Goal: Navigation & Orientation: Find specific page/section

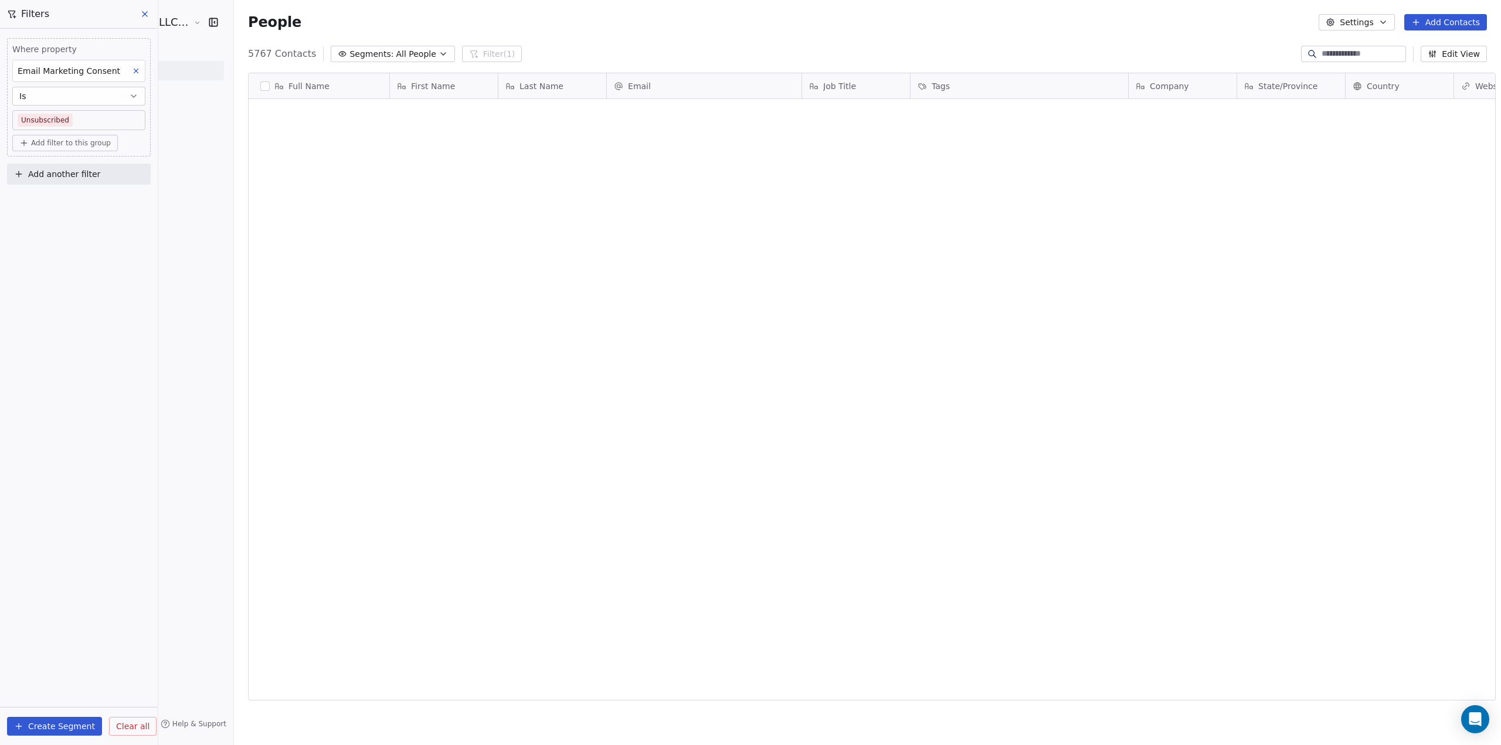
scroll to position [647, 1267]
click at [35, 7] on span "Filters" at bounding box center [35, 14] width 28 height 14
click at [148, 11] on icon at bounding box center [144, 13] width 9 height 9
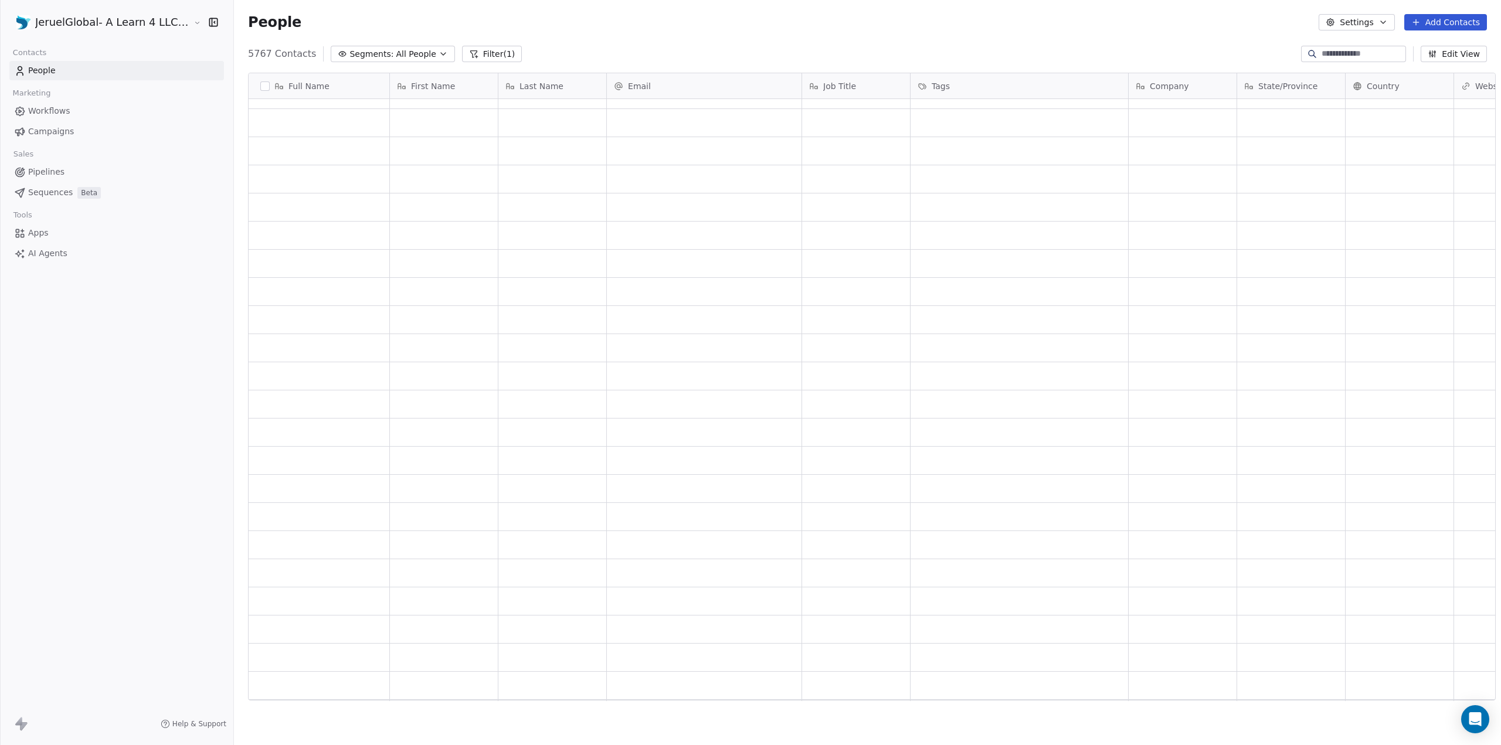
click at [51, 116] on span "Workflows" at bounding box center [49, 111] width 42 height 12
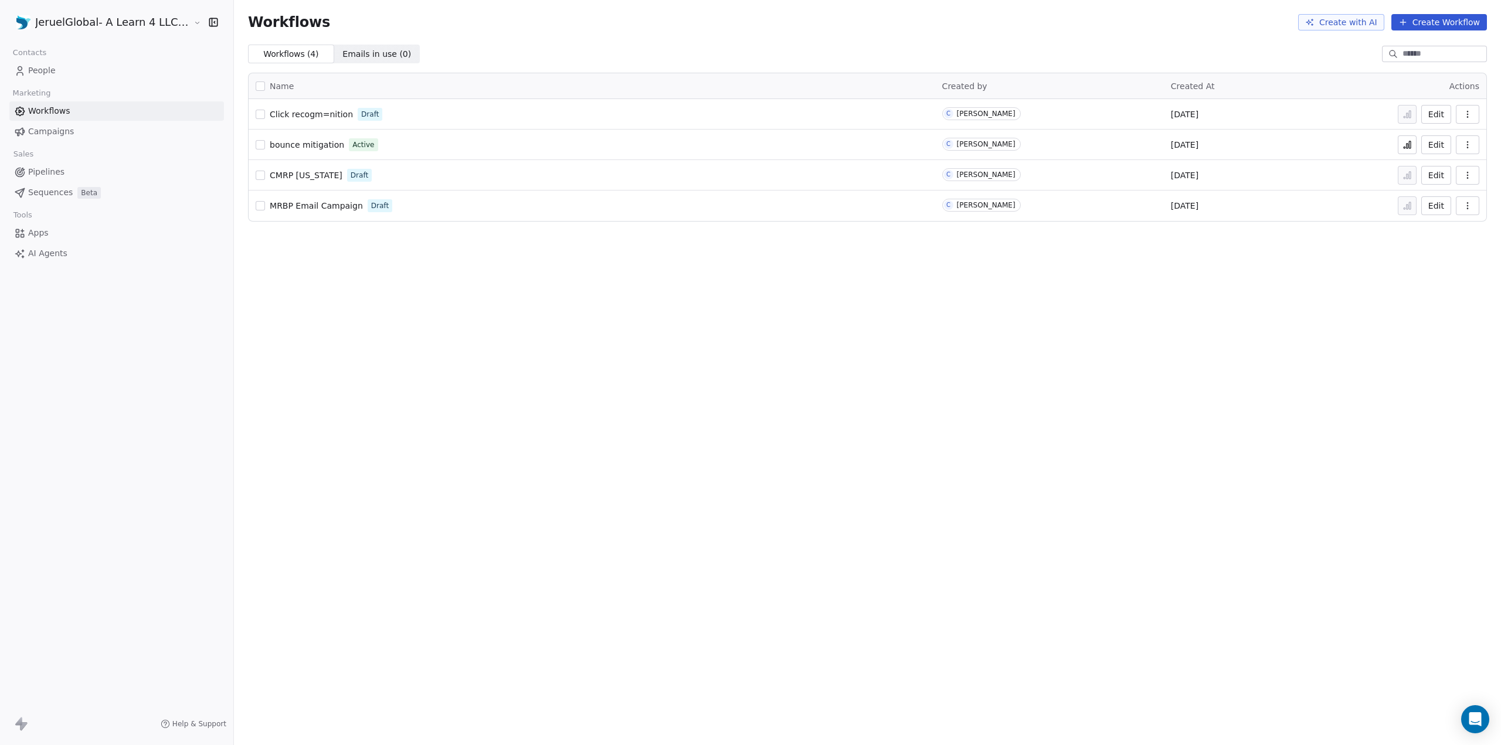
click at [47, 77] on link "People" at bounding box center [116, 70] width 215 height 19
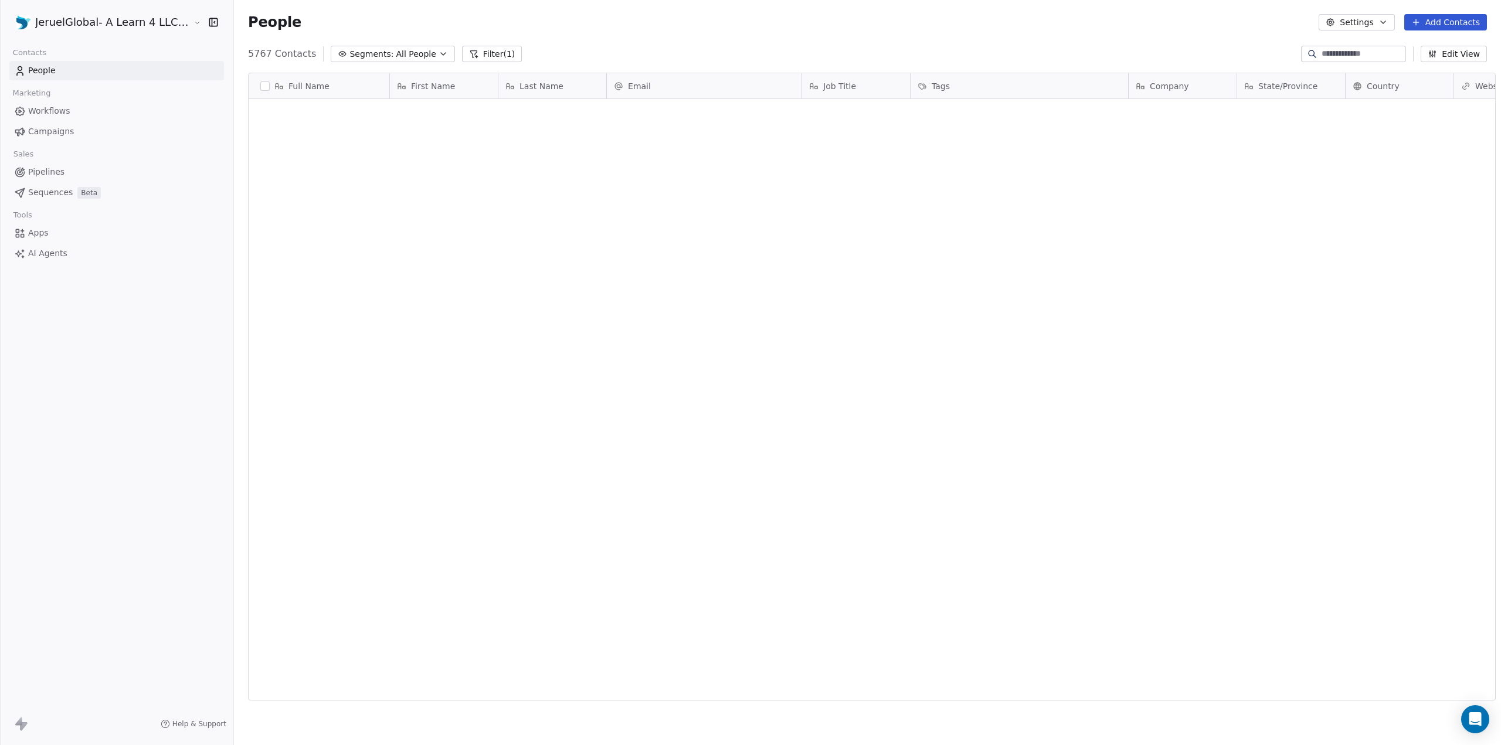
scroll to position [647, 1267]
click at [11, 721] on div "Help & Support" at bounding box center [116, 724] width 233 height 42
click at [25, 729] on icon at bounding box center [21, 724] width 14 height 14
click at [1375, 22] on button "Settings" at bounding box center [1357, 22] width 76 height 16
click at [1363, 43] on span "Contact Properties" at bounding box center [1389, 48] width 76 height 12
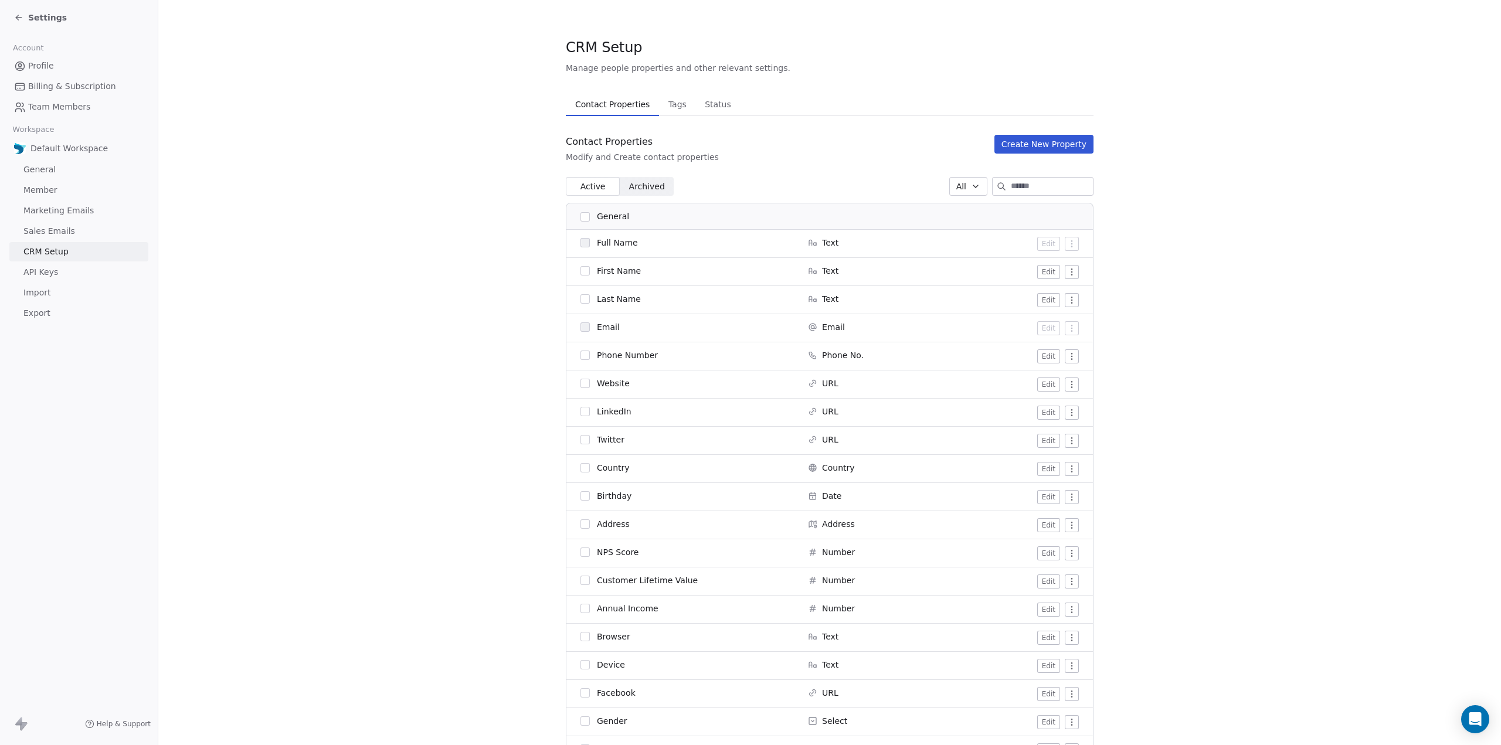
click at [19, 17] on icon at bounding box center [18, 17] width 9 height 9
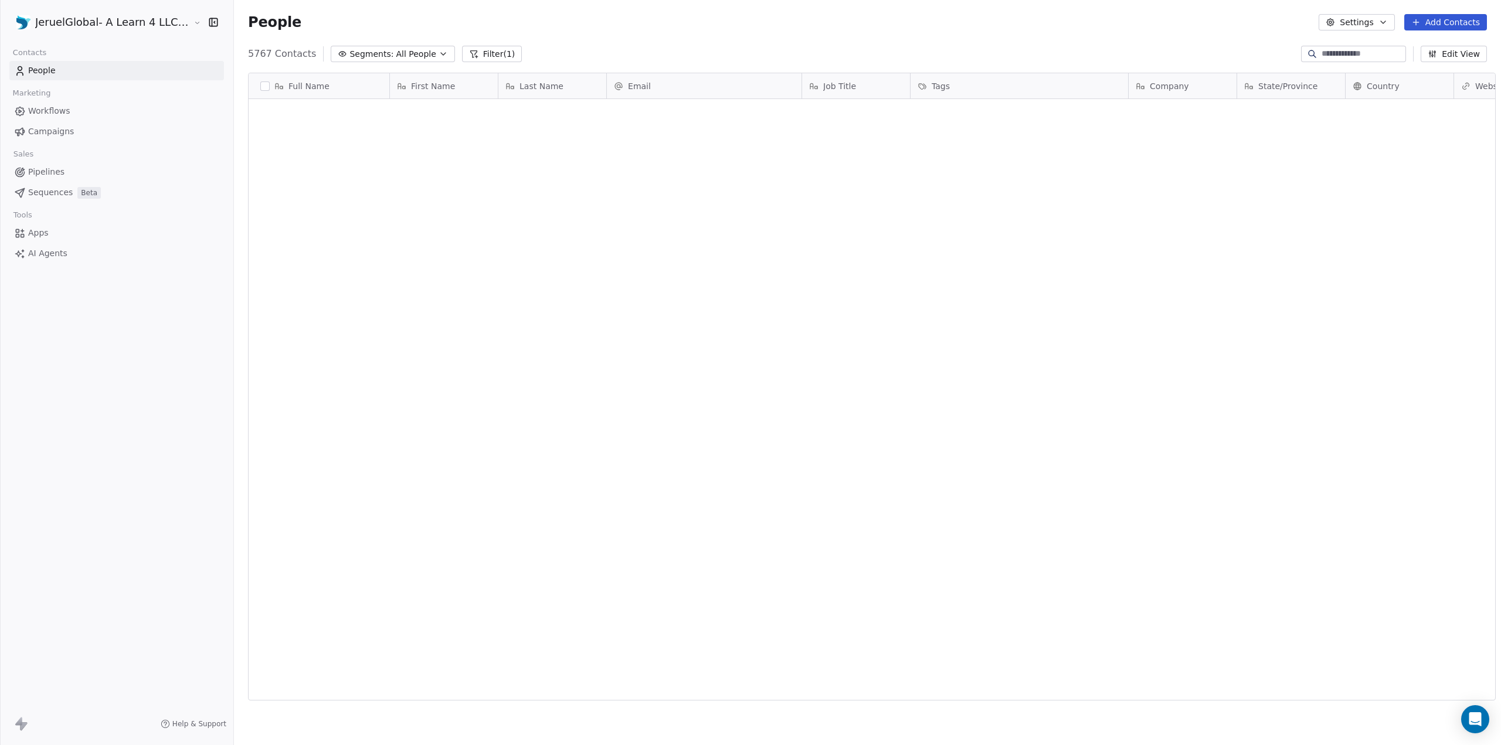
scroll to position [647, 1267]
click at [47, 117] on span "Workflows" at bounding box center [49, 111] width 42 height 12
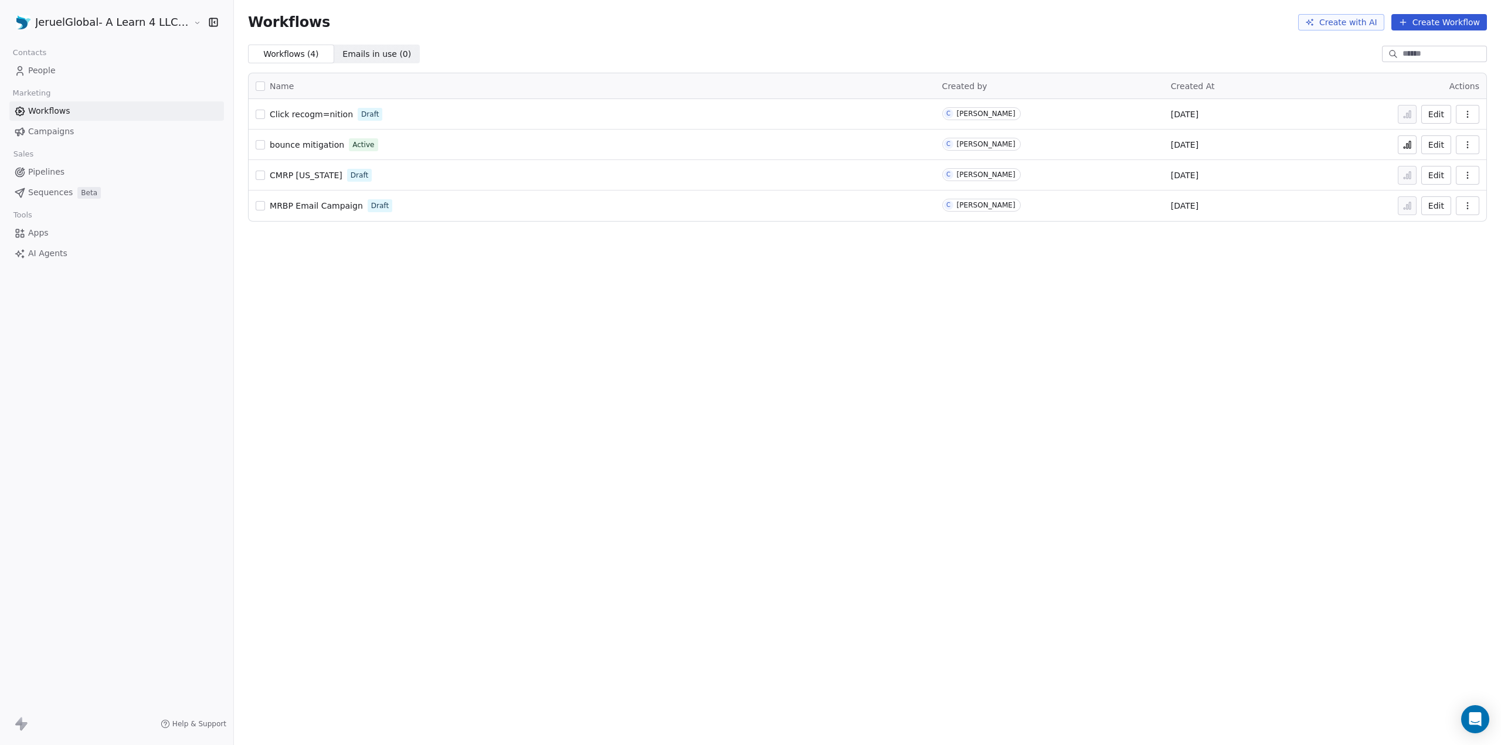
click at [39, 69] on span "People" at bounding box center [42, 71] width 28 height 12
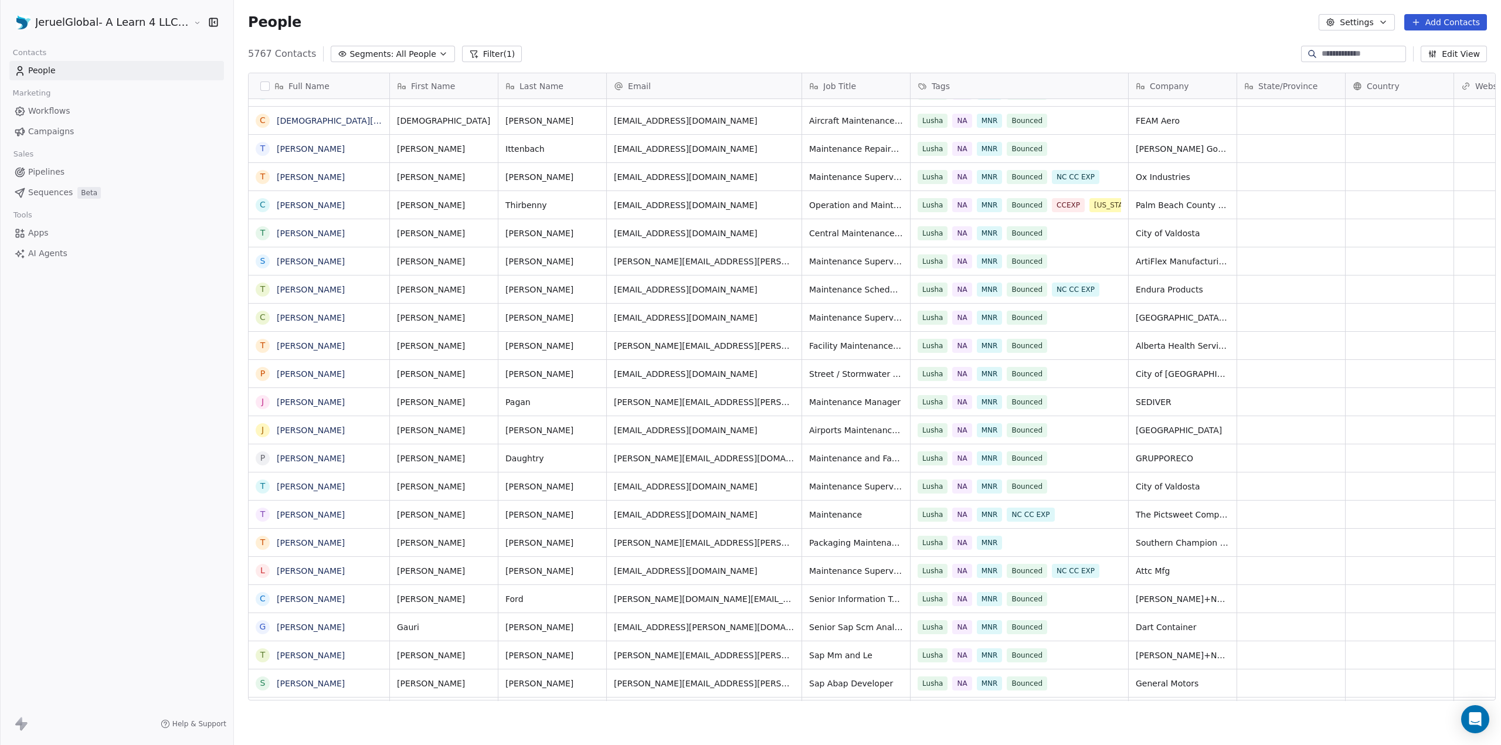
click at [47, 106] on span "Workflows" at bounding box center [49, 111] width 42 height 12
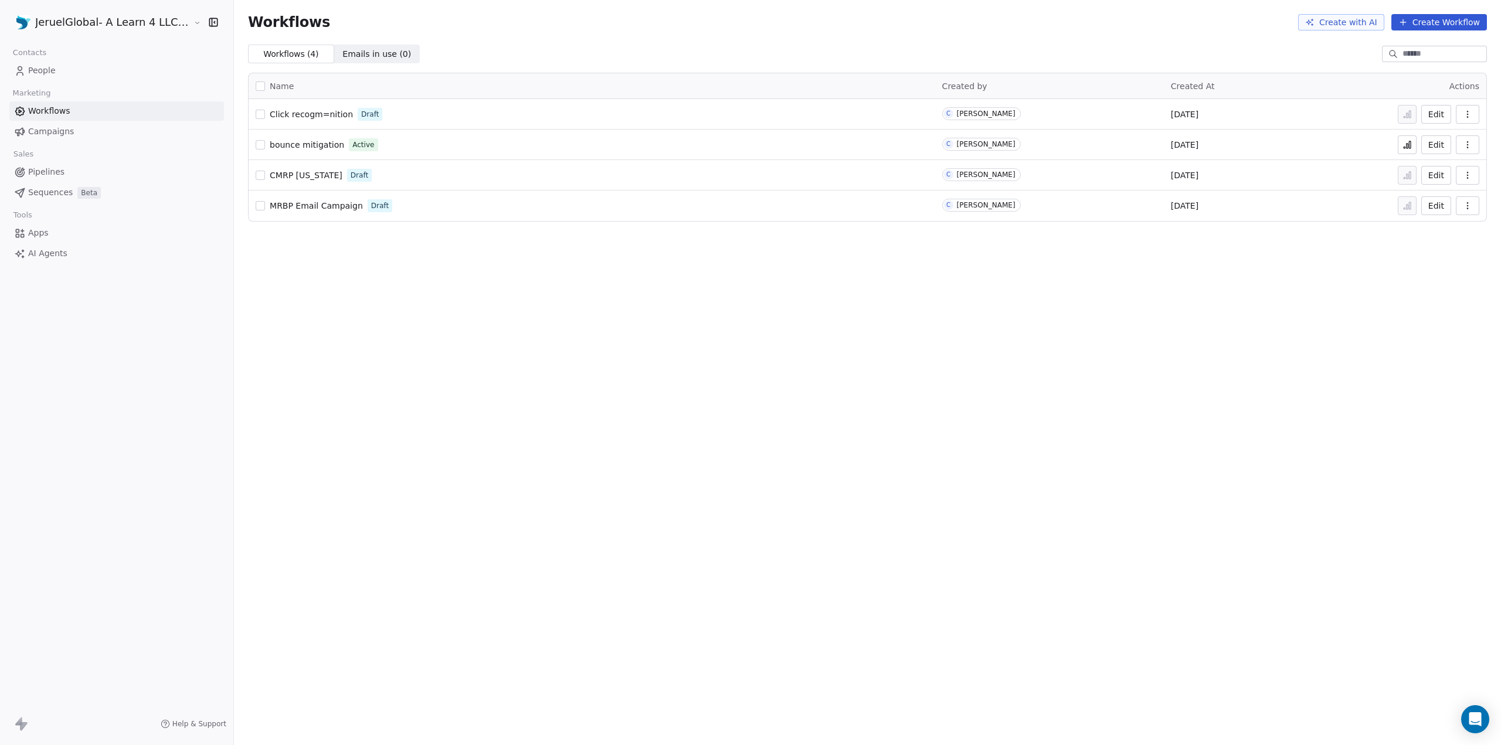
click at [43, 132] on span "Campaigns" at bounding box center [51, 132] width 46 height 12
